Goal: Information Seeking & Learning: Learn about a topic

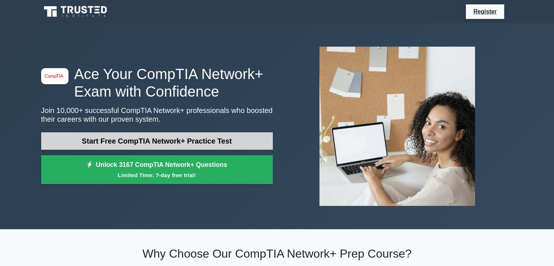
click at [138, 133] on link "Start Free CompTIA Network+ Practice Test" at bounding box center [157, 140] width 232 height 17
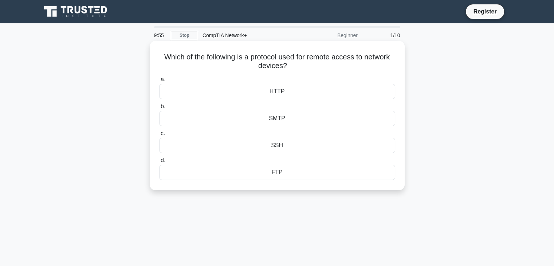
click at [282, 97] on div "HTTP" at bounding box center [277, 91] width 236 height 15
click at [159, 82] on input "a. HTTP" at bounding box center [159, 79] width 0 height 5
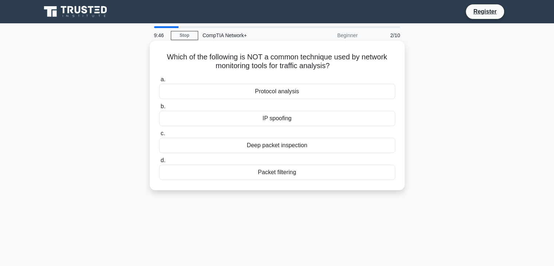
click at [273, 114] on div "IP spoofing" at bounding box center [277, 118] width 236 height 15
click at [159, 109] on input "b. IP spoofing" at bounding box center [159, 106] width 0 height 5
